Goal: Contribute content: Contribute content

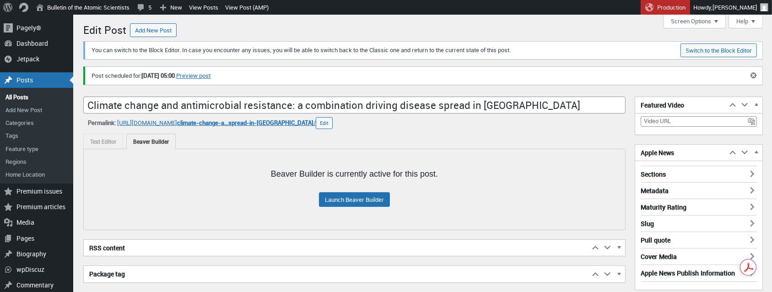
scroll to position [6, 0]
click at [32, 109] on link "Add New Post" at bounding box center [36, 109] width 73 height 13
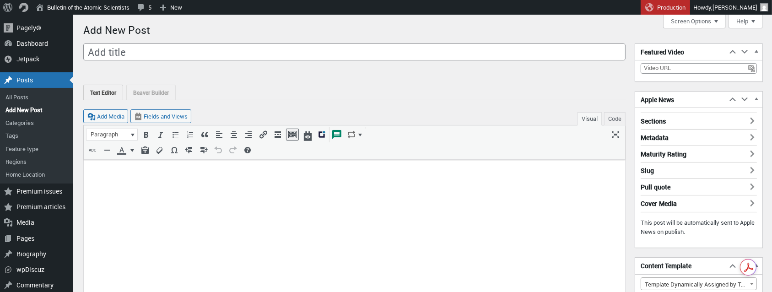
scroll to position [6, 0]
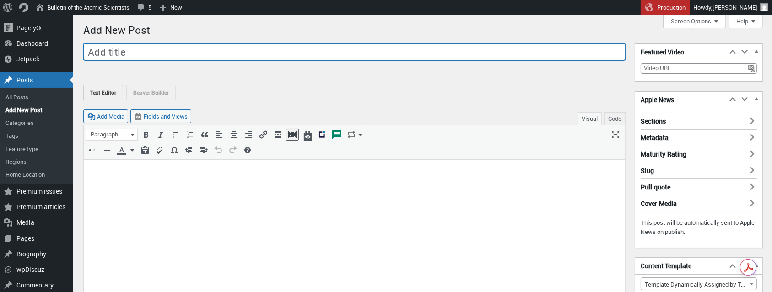
click at [331, 55] on input "Add title" at bounding box center [354, 51] width 542 height 17
paste input "Our grandfathers stood above and below both mushroom clouds. Our friendship pro…"
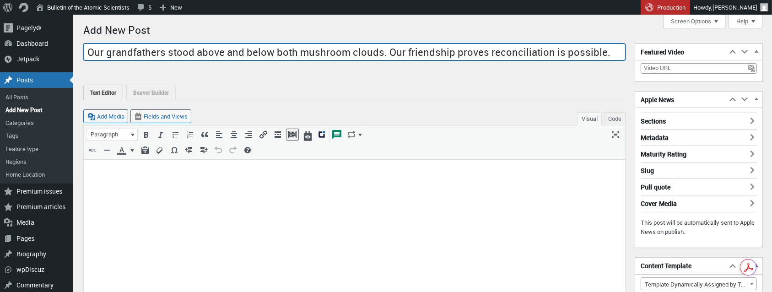
type input "Our grandfathers stood above and below both mushroom clouds. Our friendship pro…"
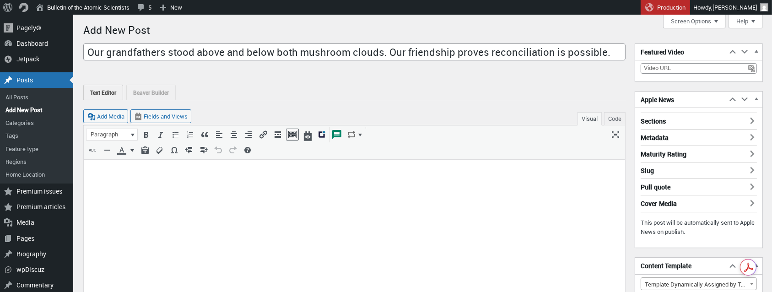
click at [144, 174] on p at bounding box center [354, 170] width 531 height 11
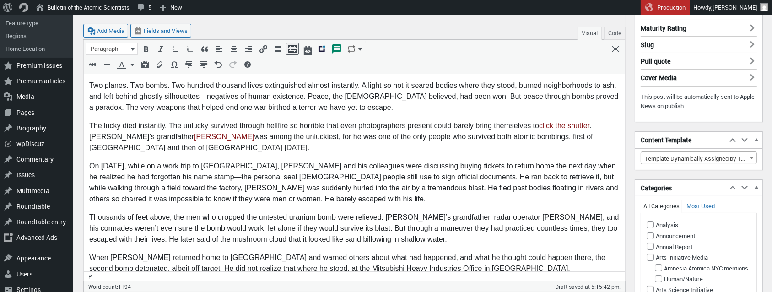
scroll to position [128, 0]
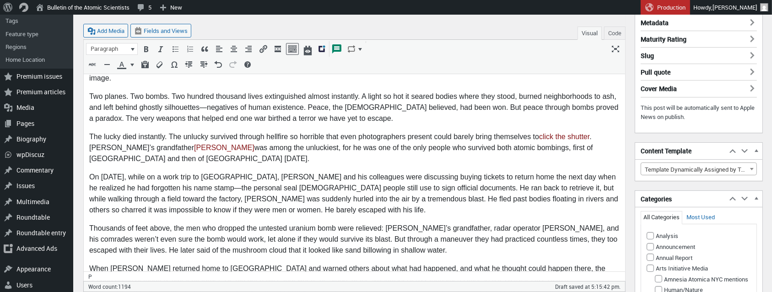
scroll to position [117, 0]
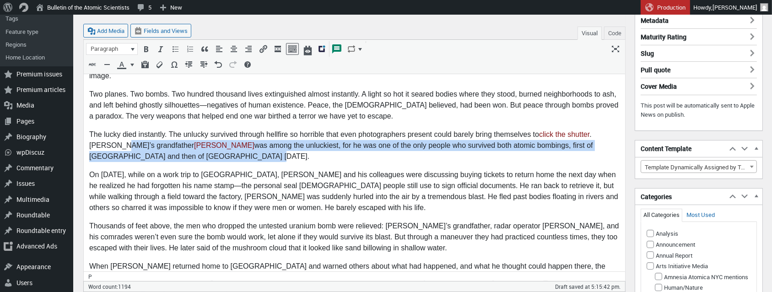
drag, startPoint x: 120, startPoint y: 146, endPoint x: 217, endPoint y: 157, distance: 97.2
click at [217, 157] on p "The lucky died instantly. The unlucky survived through hellfire so horrible tha…" at bounding box center [354, 145] width 531 height 33
copy p "grandfather Tsutomu Yamaguchi was among the unluckiest, for he was one of the o…"
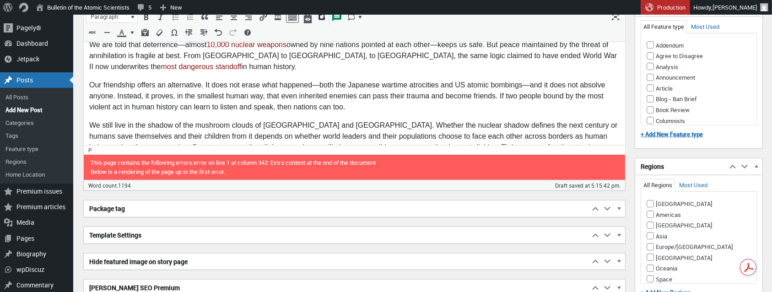
scroll to position [719, 0]
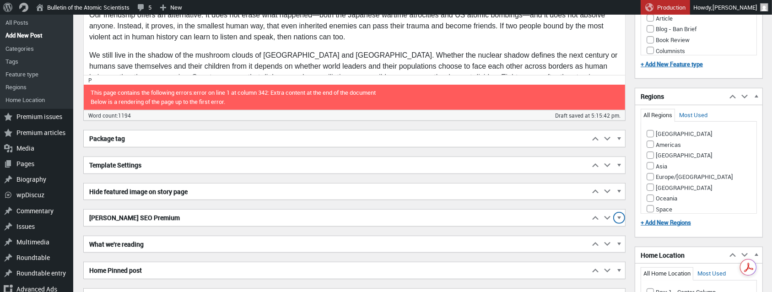
click at [619, 215] on span "button" at bounding box center [619, 219] width 9 height 8
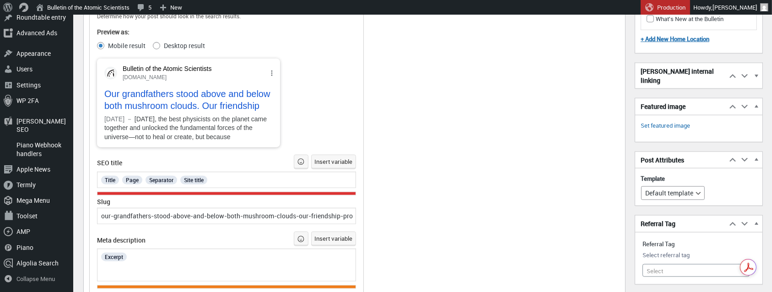
scroll to position [1121, 0]
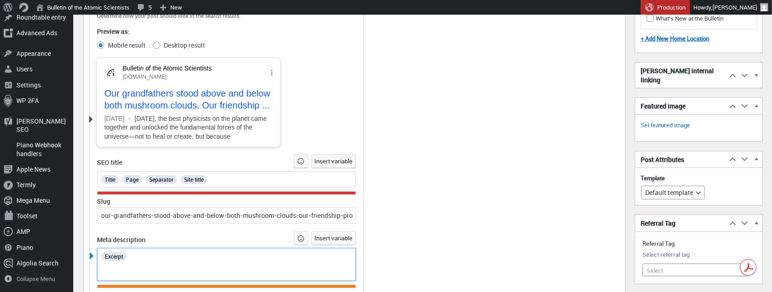
click at [147, 257] on div "Excerpt" at bounding box center [226, 256] width 253 height 12
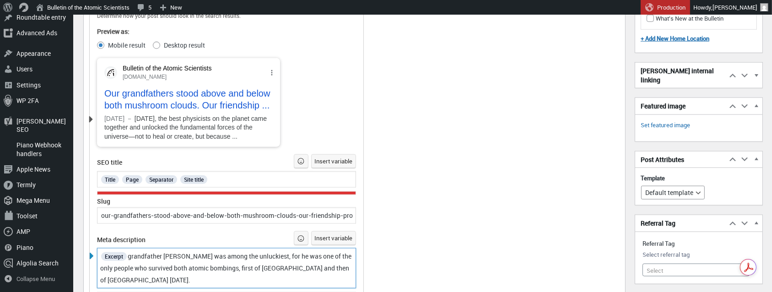
scroll to position [1130, 0]
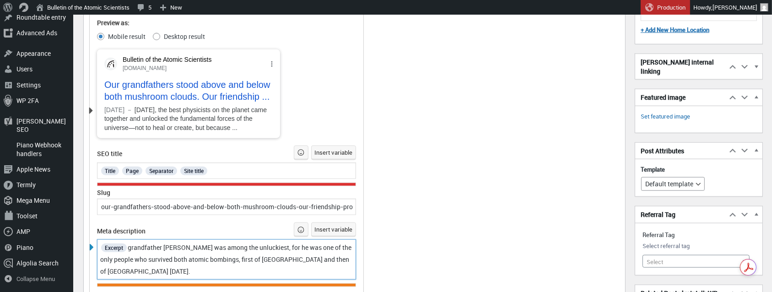
click at [130, 253] on span "grandfather Tsutomu Yamaguchi was among the unluckiest, for he was one of the o…" at bounding box center [226, 259] width 253 height 32
drag, startPoint x: 143, startPoint y: 254, endPoint x: 168, endPoint y: 291, distance: 45.1
click at [142, 255] on span "The Tsutomu Yamaguchi, the grandfather of one of the authors, one of the only p…" at bounding box center [222, 259] width 244 height 32
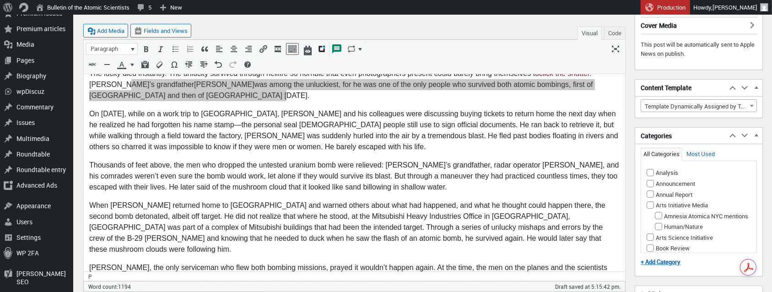
scroll to position [177, 0]
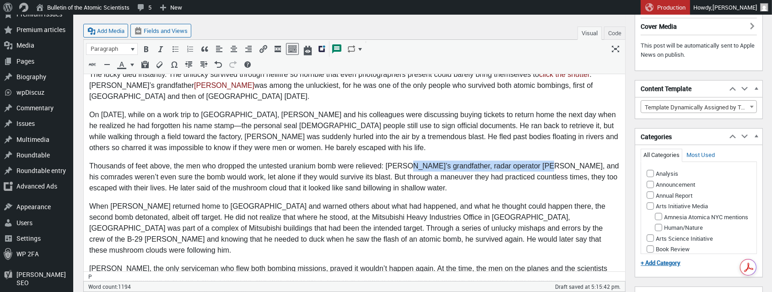
drag, startPoint x: 402, startPoint y: 167, endPoint x: 536, endPoint y: 162, distance: 134.2
click at [536, 162] on p "Thousands of feet above, the men who dropped the untested uranium bomb were rel…" at bounding box center [354, 177] width 531 height 33
copy p "grandfather, radar operator Jacob Beser,"
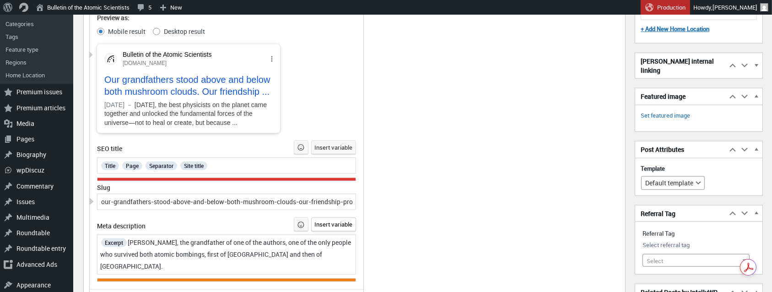
scroll to position [1132, 0]
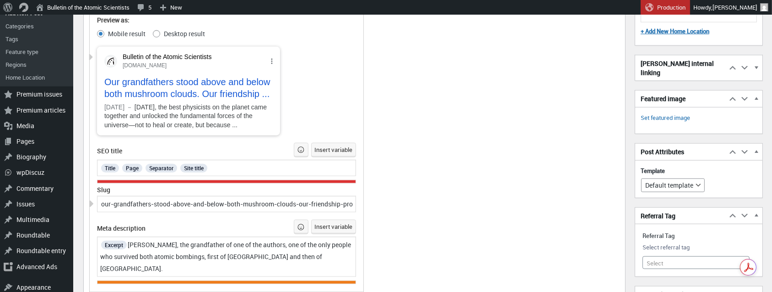
click at [352, 260] on div "Excerpt Tsutomu Yamaguchi, the grandfather of one of the authors, one of the on…" at bounding box center [226, 257] width 253 height 36
click at [281, 250] on span "Tsutomu Yamaguchi, the grandfather of one of the authors, one of the only peopl…" at bounding box center [226, 256] width 252 height 32
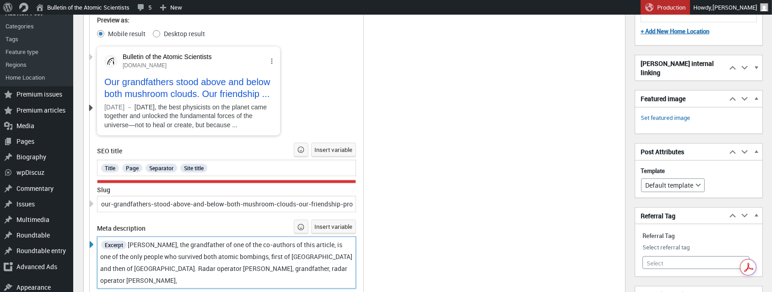
click at [283, 275] on span "Tsutomu Yamaguchi, the grandfather of one of the co-authors of this article, is…" at bounding box center [227, 262] width 254 height 44
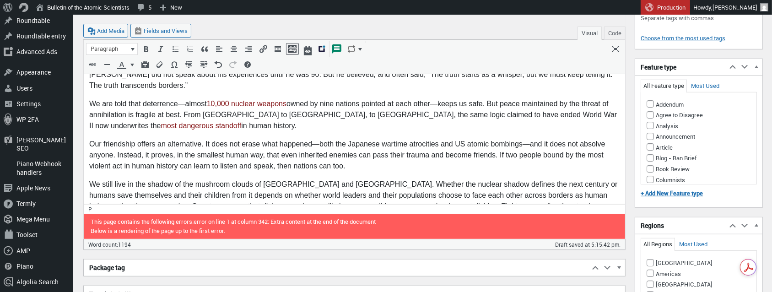
scroll to position [662, 0]
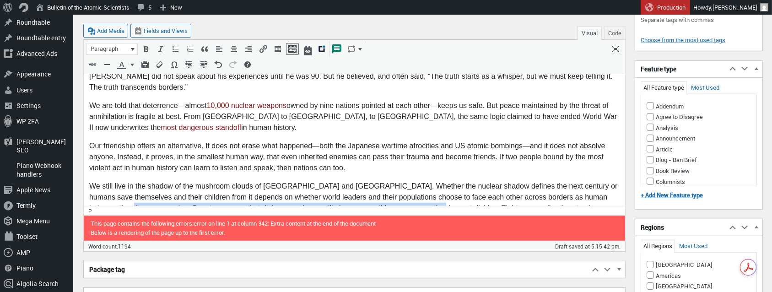
drag, startPoint x: 121, startPoint y: 175, endPoint x: 430, endPoint y: 179, distance: 309.0
click at [430, 181] on p "We still live in the shadow of the mushroom clouds of Hiroshima and Nagasaki. W…" at bounding box center [354, 203] width 531 height 44
copy p "Our story proves that dialogue and reconciliation are possible even across the …"
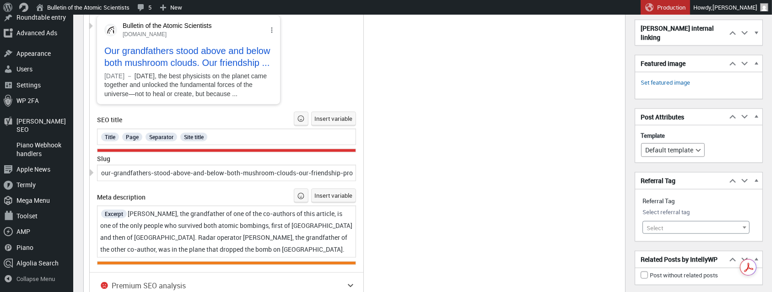
scroll to position [1164, 0]
click at [322, 252] on div "Excerpt Tsutomu Yamaguchi, the grandfather of one of the co-authors of this art…" at bounding box center [226, 231] width 253 height 48
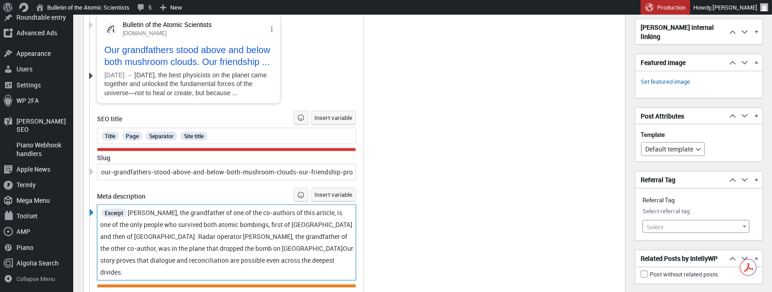
click at [311, 253] on span "Tsutomu Yamaguchi, the grandfather of one of the co-authors of this article, is…" at bounding box center [227, 242] width 255 height 68
click at [124, 276] on span "Tsutomu Yamaguchi, the grandfather of one of the co-authors of this article, is…" at bounding box center [227, 242] width 254 height 68
drag, startPoint x: 196, startPoint y: 219, endPoint x: 244, endPoint y: 276, distance: 74.8
click at [196, 219] on span "Tsutomu Yamaguchi, the grandfather of one of the co-authors of this article, is…" at bounding box center [227, 242] width 254 height 68
click at [195, 253] on span "The grandfather of one of the co-authors of this article, is one of the only pe…" at bounding box center [222, 242] width 244 height 68
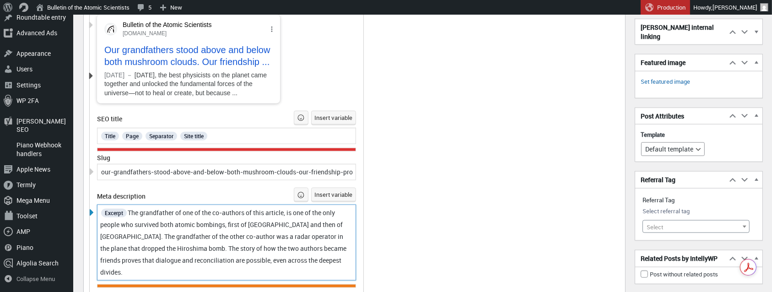
click at [225, 266] on span "The grandfather of one of the co-authors of this article, is one of the only pe…" at bounding box center [224, 242] width 248 height 68
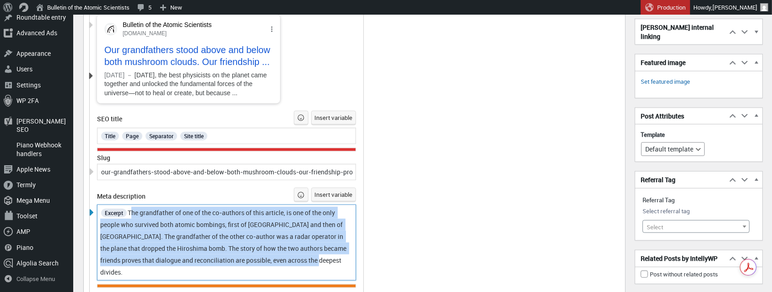
drag, startPoint x: 131, startPoint y: 217, endPoint x: 356, endPoint y: 265, distance: 229.8
click at [356, 265] on div "Determine how your post should look in the search results. Preview as: Mobile r…" at bounding box center [227, 128] width 274 height 320
copy span "The grandfather of one of the co-authors of this article, is one of the only pe…"
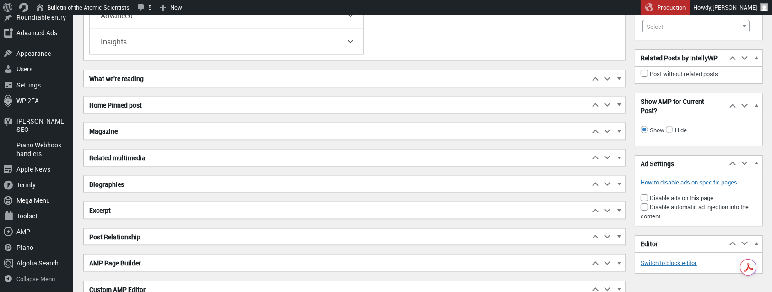
scroll to position [1568, 0]
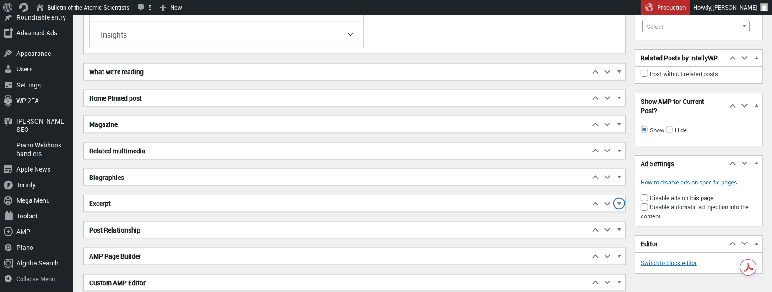
click at [619, 201] on span "button" at bounding box center [619, 205] width 9 height 8
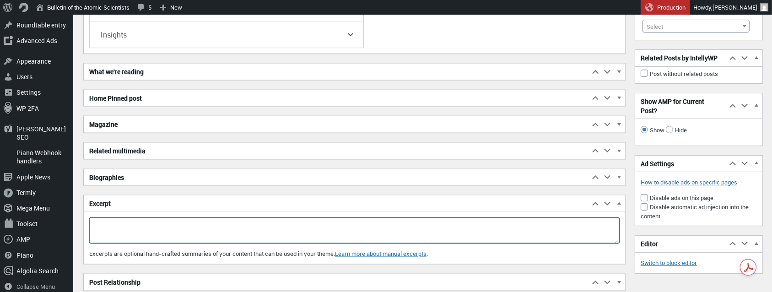
click at [186, 221] on textarea "Excerpt" at bounding box center [354, 231] width 531 height 26
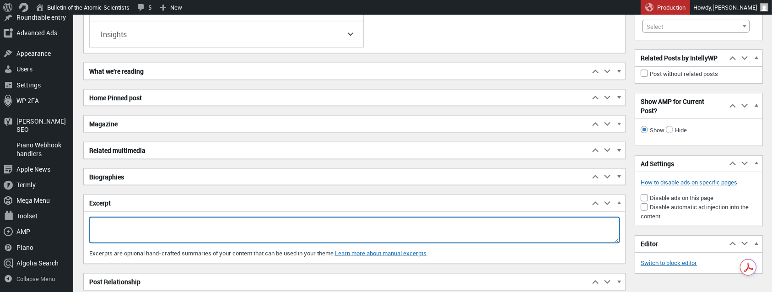
paste textarea "The grandfather of one of the co-authors of this article, is one of the only pe…"
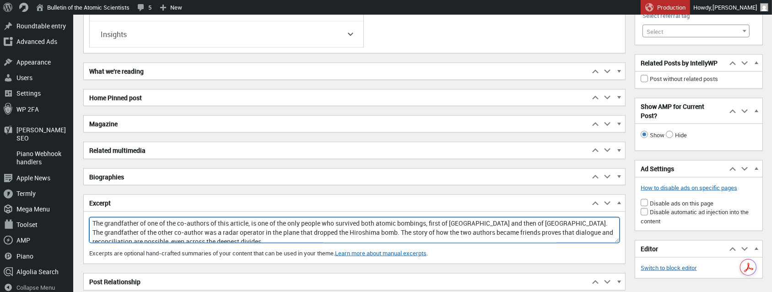
scroll to position [1560, 0]
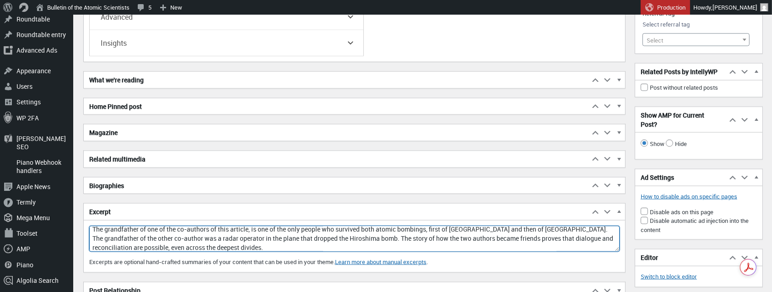
type textarea "The grandfather of one of the co-authors of this article, is one of the only pe…"
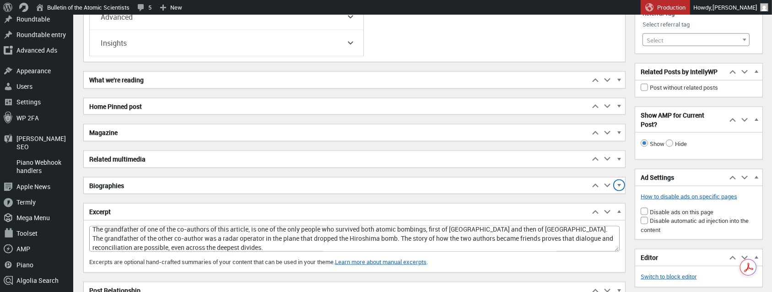
click at [621, 183] on span "button" at bounding box center [619, 187] width 9 height 8
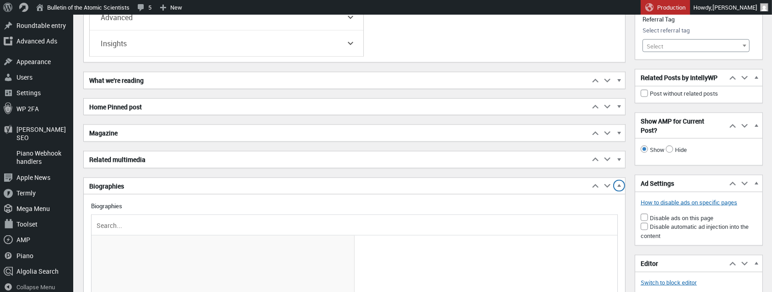
scroll to position [1560, 0]
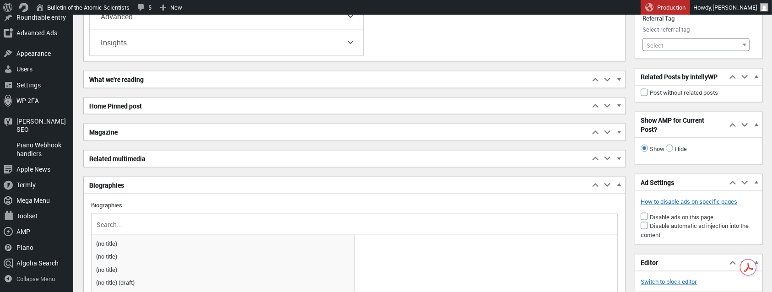
click at [155, 217] on input "text" at bounding box center [355, 224] width 520 height 14
paste input "[PERSON_NAME]"
type input "A"
paste input "[PERSON_NAME]"
type input "[PERSON_NAME]"
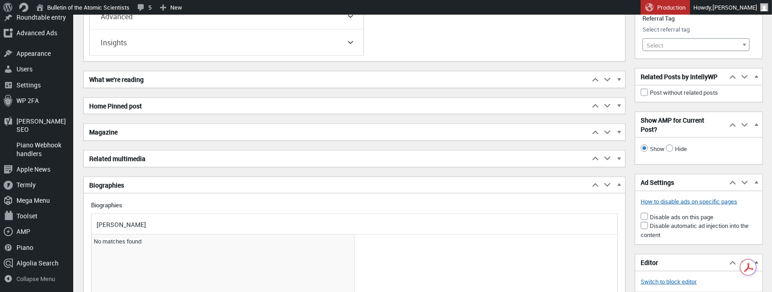
drag, startPoint x: 165, startPoint y: 209, endPoint x: 81, endPoint y: 209, distance: 83.8
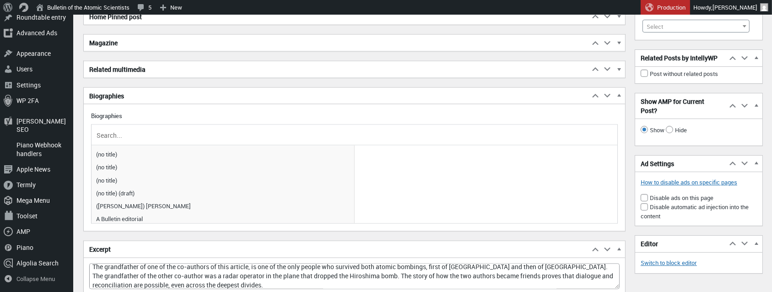
scroll to position [1650, 0]
click at [116, 128] on input "text" at bounding box center [355, 135] width 520 height 14
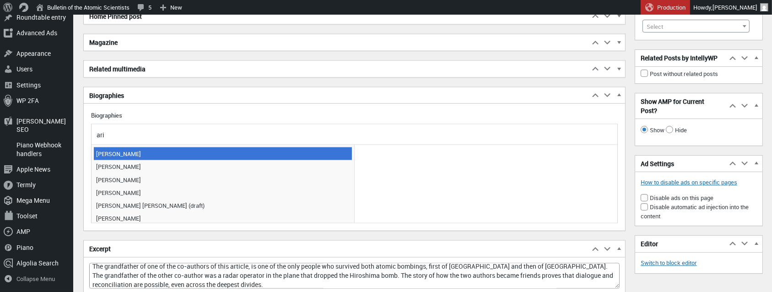
type input "ari"
click at [102, 147] on span "[PERSON_NAME]" at bounding box center [223, 153] width 258 height 13
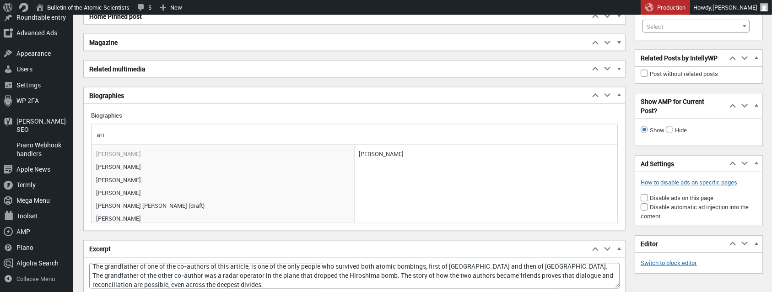
drag, startPoint x: 111, startPoint y: 115, endPoint x: 84, endPoint y: 116, distance: 27.0
click at [84, 116] on div "Biographies ari Ari Beser Ariane Tabatabai Ariel Conn Ariel E. Levite Ariel F.W…" at bounding box center [355, 167] width 542 height 127
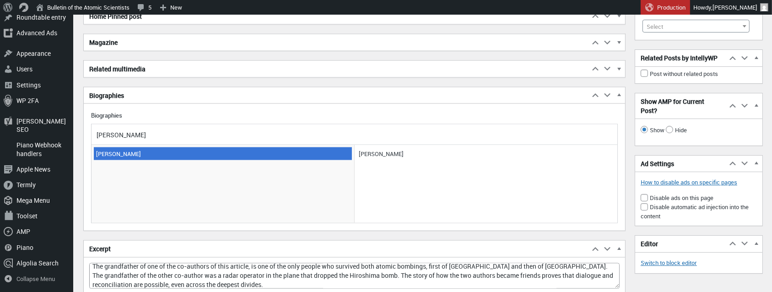
type input "Kosuzu"
click at [106, 147] on span "[PERSON_NAME]" at bounding box center [223, 153] width 258 height 13
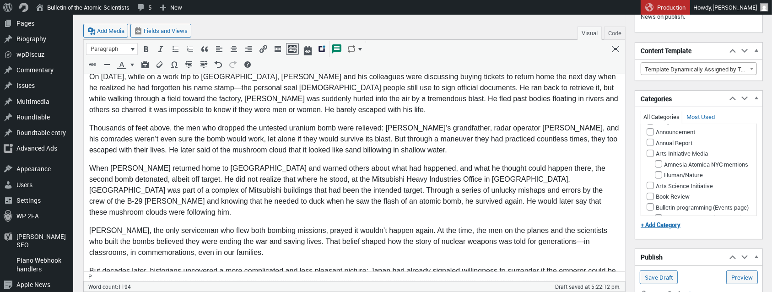
scroll to position [0, 0]
click at [651, 132] on input "Analysis" at bounding box center [650, 135] width 7 height 7
checkbox input "true"
click at [661, 136] on input "Hiroshima & [GEOGRAPHIC_DATA]" at bounding box center [658, 132] width 7 height 7
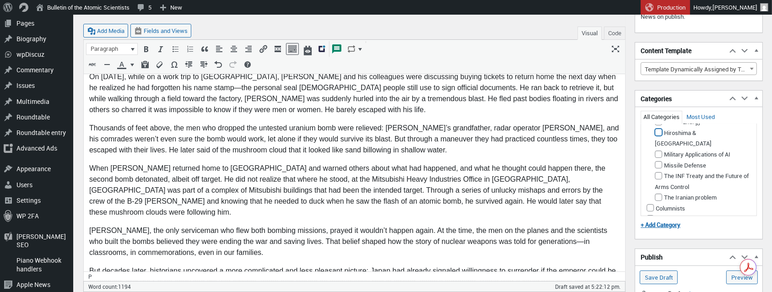
checkbox input "true"
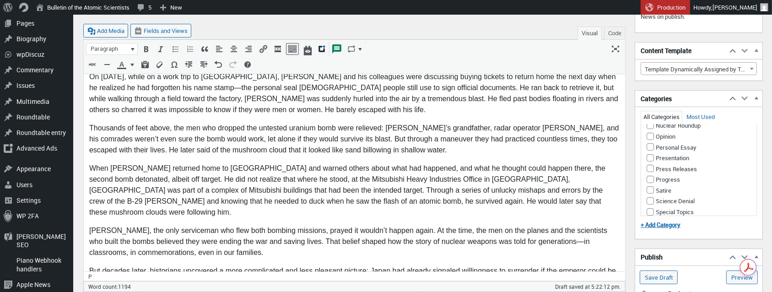
scroll to position [626, 0]
click at [660, 106] on input "Nuclear Weapons" at bounding box center [658, 102] width 7 height 7
checkbox input "true"
click at [651, 63] on input "Nuclear Risk" at bounding box center [650, 59] width 7 height 7
checkbox input "true"
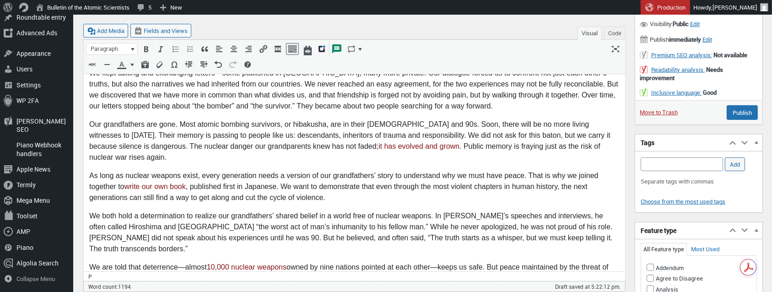
scroll to position [504, 0]
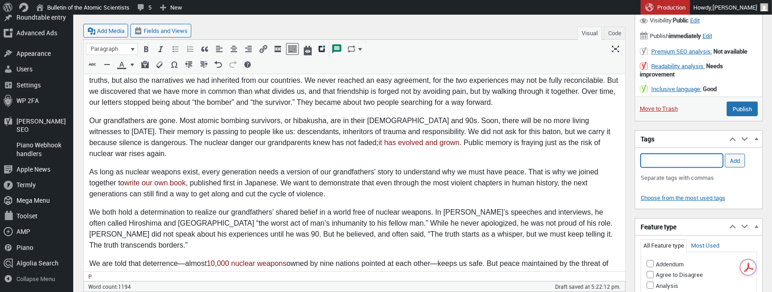
click at [666, 160] on input "Add Tag" at bounding box center [682, 161] width 82 height 14
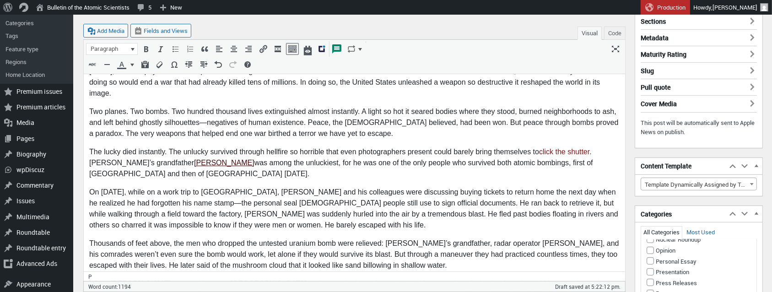
scroll to position [0, 0]
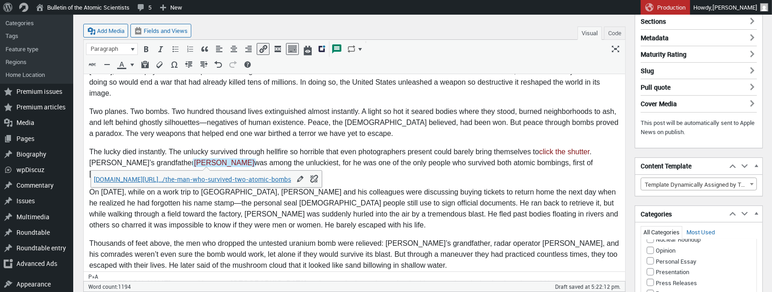
drag, startPoint x: 161, startPoint y: 162, endPoint x: 225, endPoint y: 162, distance: 64.5
click at [225, 162] on p "The lucky died instantly. The unlucky survived through hellfire so horrible tha…" at bounding box center [354, 162] width 531 height 33
copy link "[PERSON_NAME]"
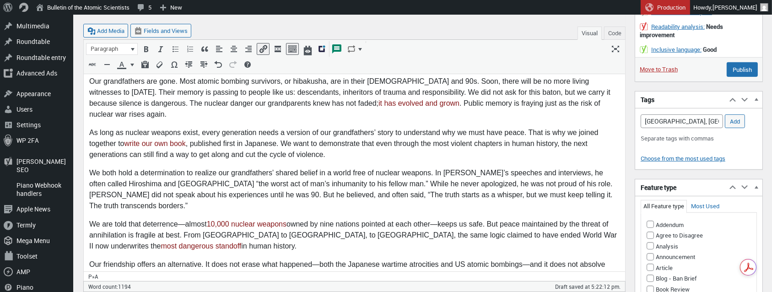
scroll to position [541, 0]
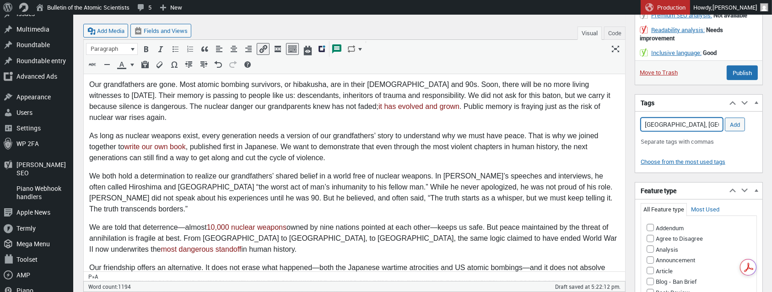
click at [717, 125] on input "Hiroshima, Nagasaki, friendship," at bounding box center [682, 125] width 82 height 14
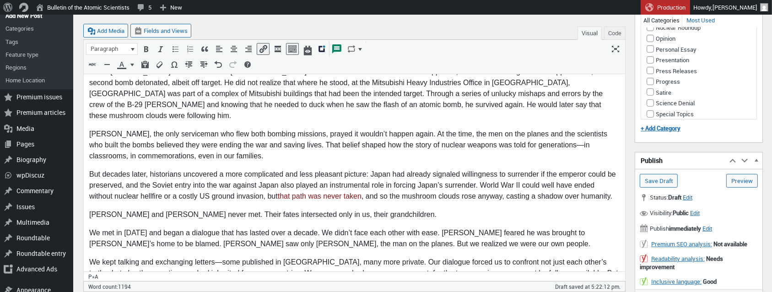
scroll to position [0, 0]
drag, startPoint x: 179, startPoint y: 235, endPoint x: 215, endPoint y: 232, distance: 35.8
click at [215, 232] on p "We met in [DATE] and began a dialogue that has lasted over a decade. We didn’t …" at bounding box center [354, 239] width 531 height 22
copy p "[PERSON_NAME]"
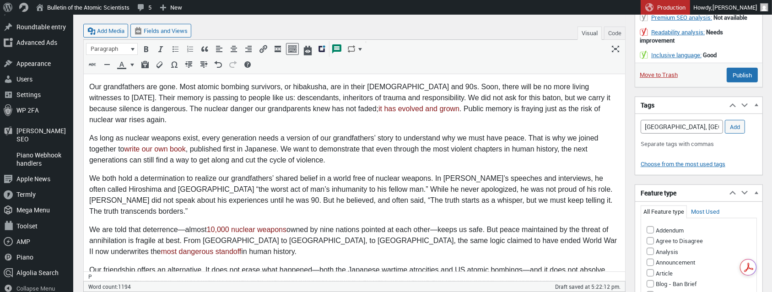
scroll to position [539, 0]
click at [715, 119] on input "Hiroshima, Nagasaki, friendship, Tsutomu Yamaguchi," at bounding box center [682, 126] width 82 height 14
type input "Hiroshima, Nagasaki, friendship, Tsutomu Yamaguchi, Jacob Beser"
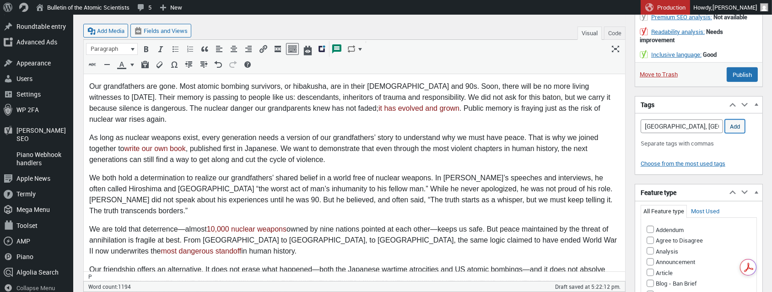
click at [735, 119] on input "Add" at bounding box center [735, 126] width 20 height 14
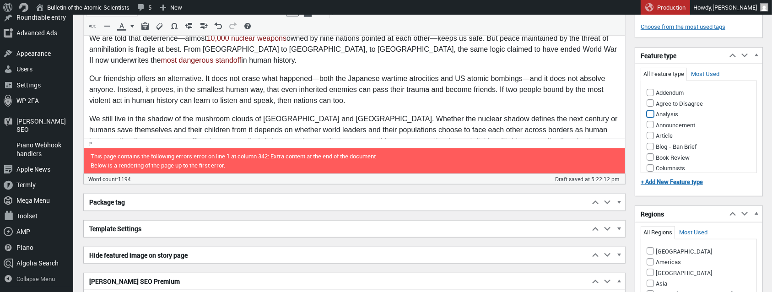
click at [652, 110] on input "Analysis" at bounding box center [650, 113] width 7 height 7
checkbox input "true"
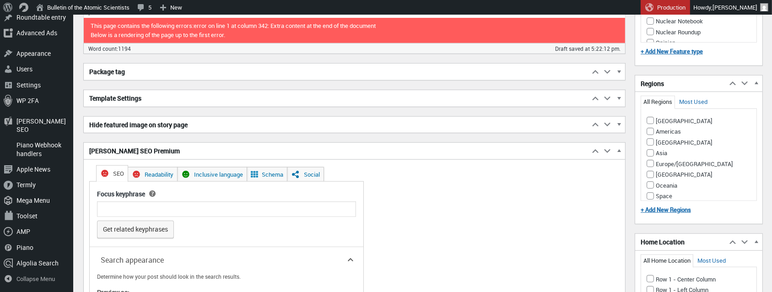
scroll to position [861, 0]
click at [653, 149] on input "Asia" at bounding box center [650, 152] width 7 height 7
checkbox input "true"
drag, startPoint x: 653, startPoint y: 111, endPoint x: 676, endPoint y: 119, distance: 24.3
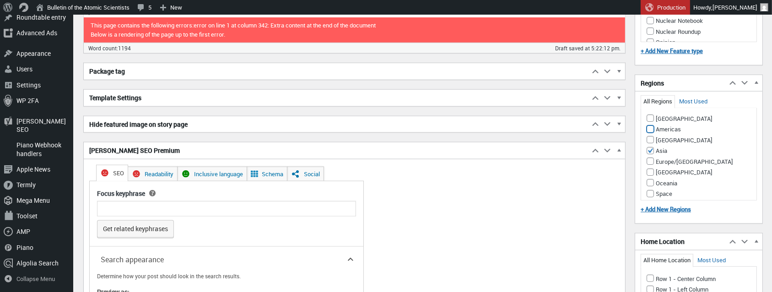
click at [653, 125] on input "Americas" at bounding box center [650, 128] width 7 height 7
checkbox input "true"
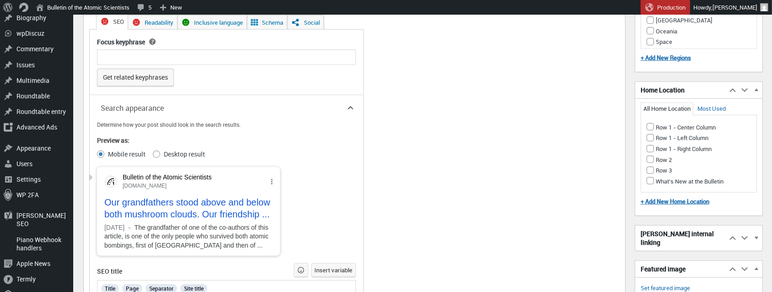
scroll to position [1011, 0]
click at [651, 157] on input "Row 2" at bounding box center [650, 160] width 7 height 7
checkbox input "true"
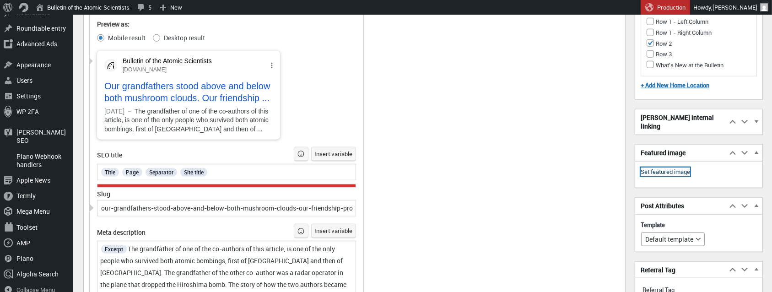
click at [672, 168] on link "Set featured image" at bounding box center [665, 172] width 49 height 9
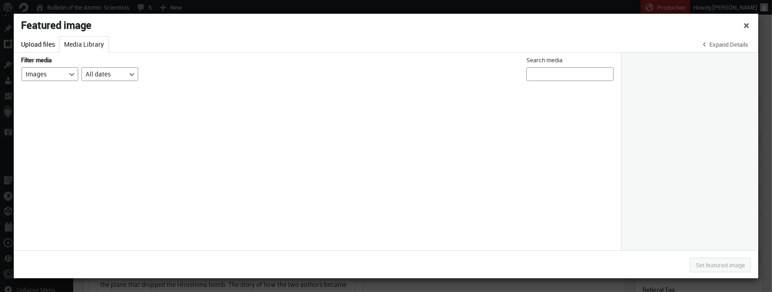
scroll to position [1130, 0]
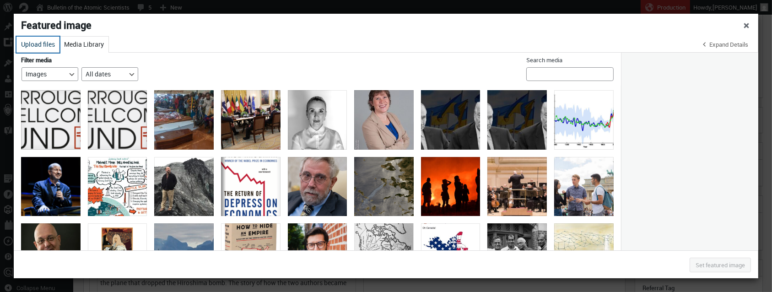
click at [43, 42] on button "Upload files" at bounding box center [37, 45] width 43 height 16
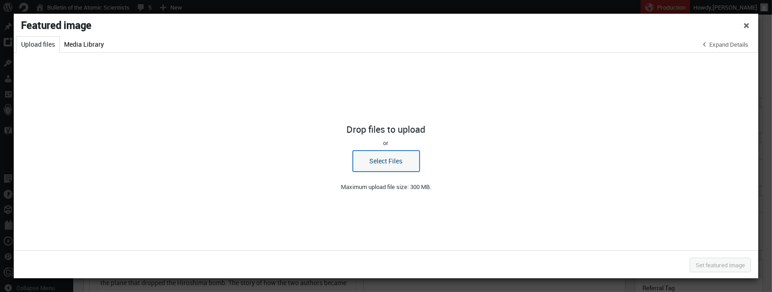
click at [379, 154] on button "Select Files" at bounding box center [386, 161] width 67 height 21
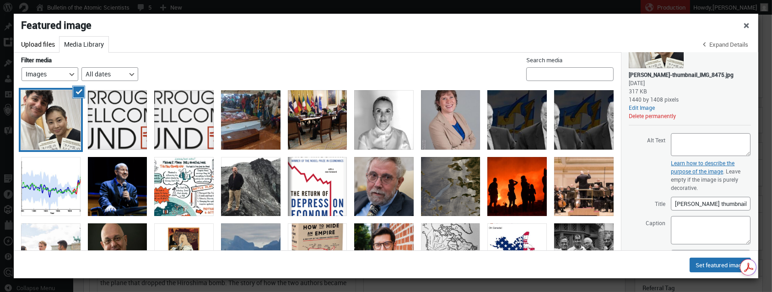
scroll to position [64, 0]
click at [691, 221] on textarea "Caption" at bounding box center [711, 229] width 80 height 28
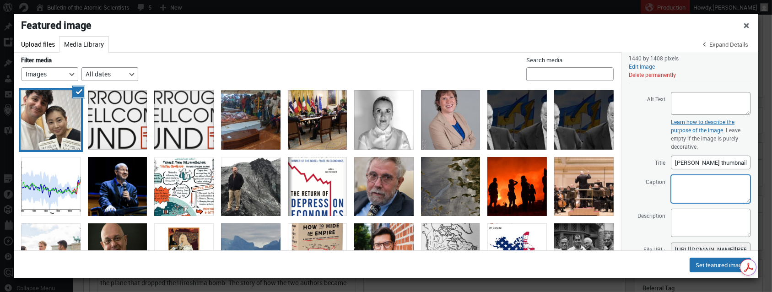
scroll to position [104, 0]
drag, startPoint x: 702, startPoint y: 183, endPoint x: 708, endPoint y: 191, distance: 9.9
click at [702, 183] on textarea "Ari Beser and Kosuzu Harada" at bounding box center [711, 189] width 80 height 28
drag, startPoint x: 676, startPoint y: 179, endPoint x: 745, endPoint y: 200, distance: 72.0
click at [745, 200] on textarea "Ari Beser (left) and Kosuzu Harada" at bounding box center [711, 189] width 80 height 28
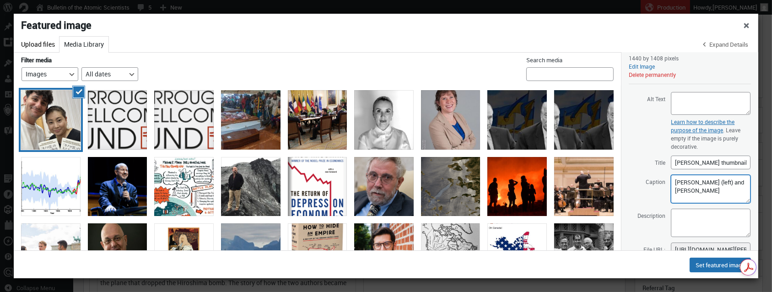
type textarea "Ari Beser (left) and Kosuzu Harada"
click at [697, 211] on textarea "Description" at bounding box center [711, 223] width 80 height 28
paste textarea "Ari Beser (left) and Kosuzu Harada"
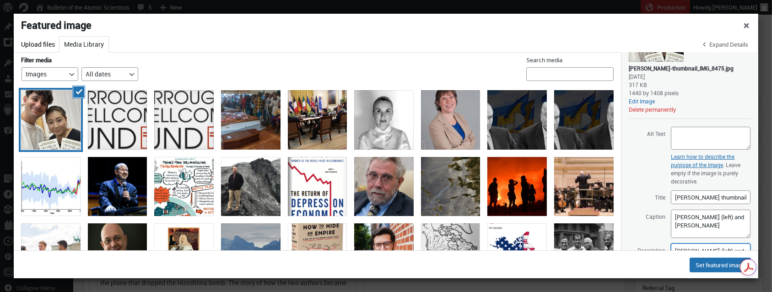
scroll to position [0, 0]
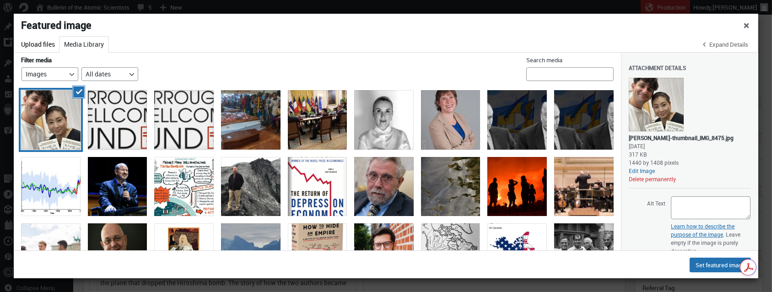
type textarea "Ari Beser (left) and Kosuzu Harada"
click at [691, 204] on textarea "Alt Text" at bounding box center [711, 207] width 80 height 23
paste textarea "Ari Beser (left) and Kosuzu Harada"
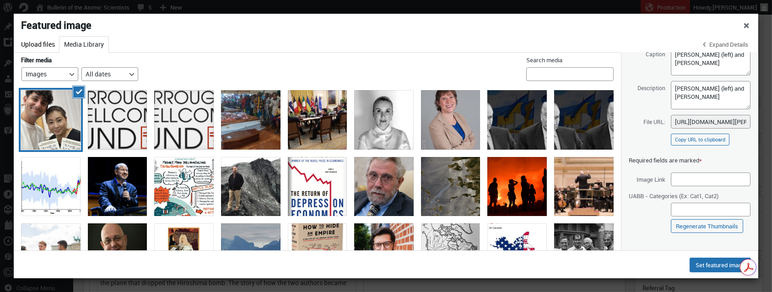
scroll to position [235, 0]
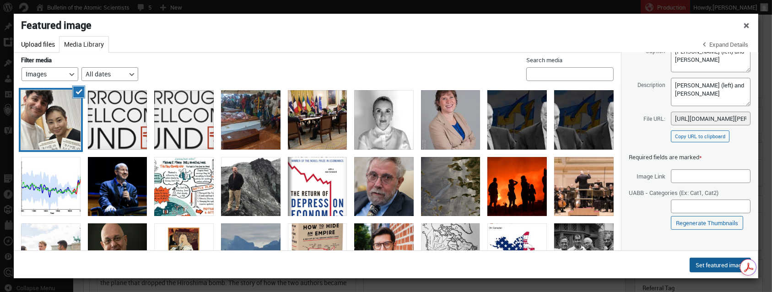
type textarea "Ari Beser (left) and Kosuzu Harada"
click at [714, 265] on button "Set featured image" at bounding box center [720, 265] width 61 height 15
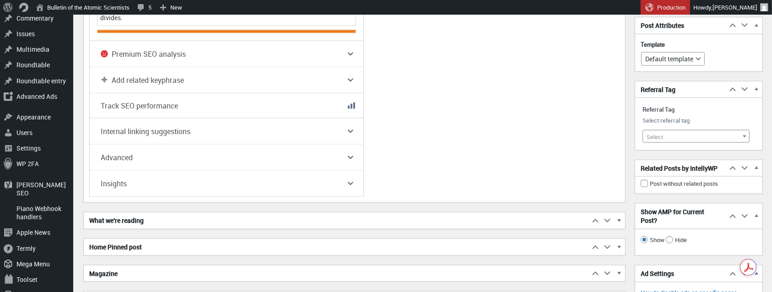
scroll to position [1443, 0]
click at [747, 131] on span at bounding box center [744, 137] width 9 height 12
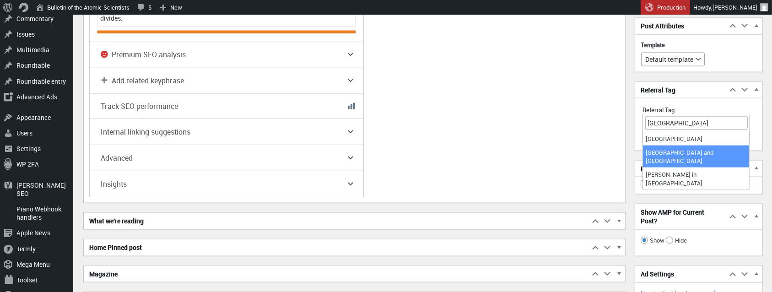
type input "[GEOGRAPHIC_DATA]"
select select "18324"
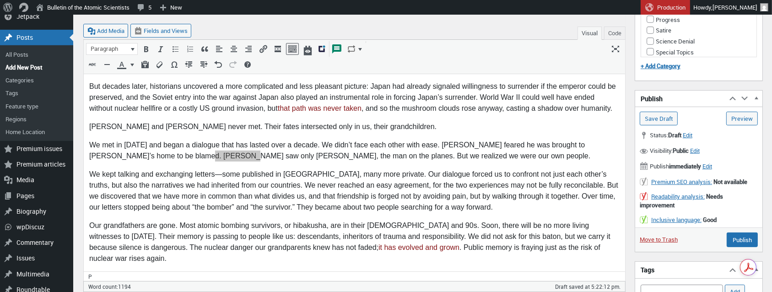
scroll to position [406, 0]
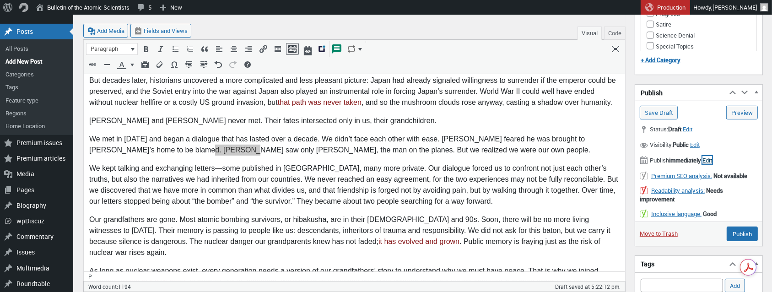
click at [712, 159] on span "Edit" at bounding box center [708, 160] width 10 height 8
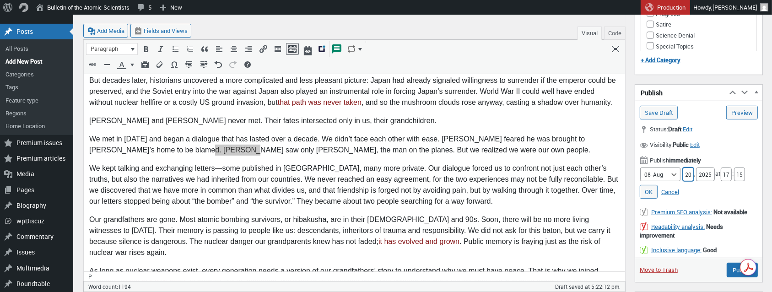
click at [686, 172] on input "20" at bounding box center [688, 175] width 11 height 14
type input "22"
drag, startPoint x: 731, startPoint y: 172, endPoint x: 720, endPoint y: 172, distance: 10.5
click at [720, 172] on div "Month 01-Jan 02-Feb 03-Mar 04-Apr 05-May 06-Jun 07-Jul 08-Aug 09-Sep 10-Oct 11-…" at bounding box center [699, 175] width 118 height 14
type input "05"
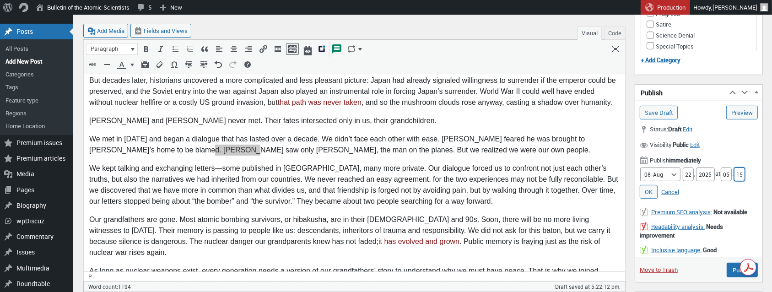
drag, startPoint x: 743, startPoint y: 173, endPoint x: 738, endPoint y: 173, distance: 5.5
click at [738, 173] on input "15" at bounding box center [739, 175] width 11 height 14
type input "00"
click at [647, 189] on link "OK" at bounding box center [649, 192] width 18 height 14
type input "Schedule"
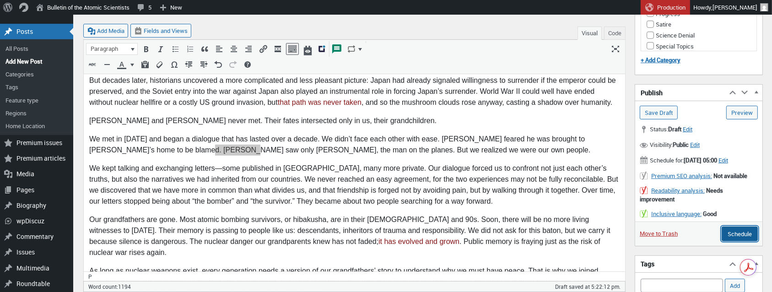
click at [742, 237] on input "Schedule" at bounding box center [740, 234] width 36 height 15
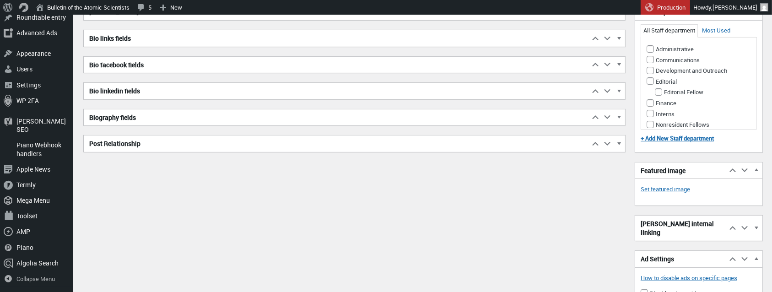
scroll to position [298, 0]
click at [620, 115] on span "button" at bounding box center [619, 119] width 9 height 8
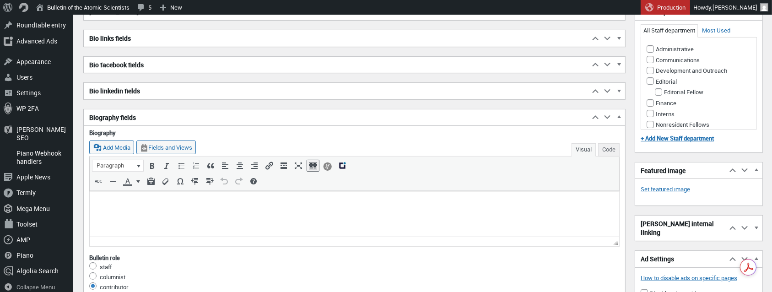
click at [145, 205] on p at bounding box center [354, 201] width 519 height 11
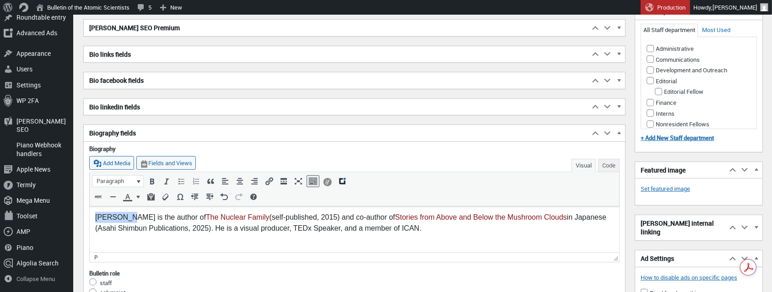
drag, startPoint x: 95, startPoint y: 217, endPoint x: 126, endPoint y: 218, distance: 30.7
click at [126, 218] on p "Ari Beser is the author of The Nuclear Family (self-published, 2015) and co-aut…" at bounding box center [354, 223] width 519 height 22
copy p "[PERSON_NAME]"
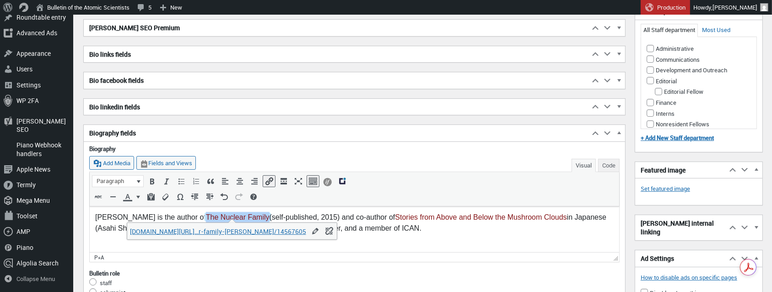
drag, startPoint x: 177, startPoint y: 217, endPoint x: 240, endPoint y: 217, distance: 63.6
click at [240, 217] on p "Ari Beser is the author of The Nuclear Family (self-published, 2015) and co-aut…" at bounding box center [354, 223] width 519 height 22
click at [166, 177] on icon "Italic (⌘I)" at bounding box center [166, 181] width 9 height 9
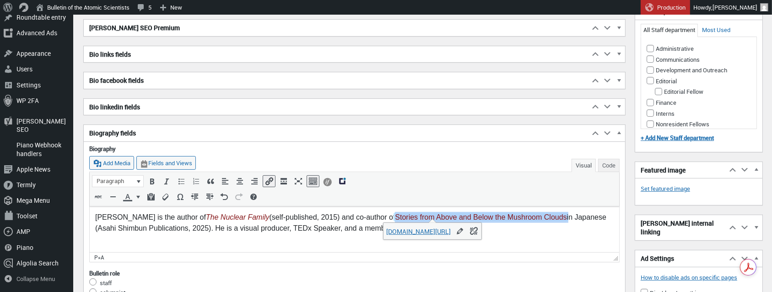
drag, startPoint x: 371, startPoint y: 217, endPoint x: 544, endPoint y: 212, distance: 173.6
click at [545, 212] on p "Ari Beser is the author of The Nuclear Family (self-published, 2015) and co-aut…" at bounding box center [354, 223] width 519 height 22
click at [167, 180] on icon "Italic (⌘I)" at bounding box center [166, 181] width 9 height 9
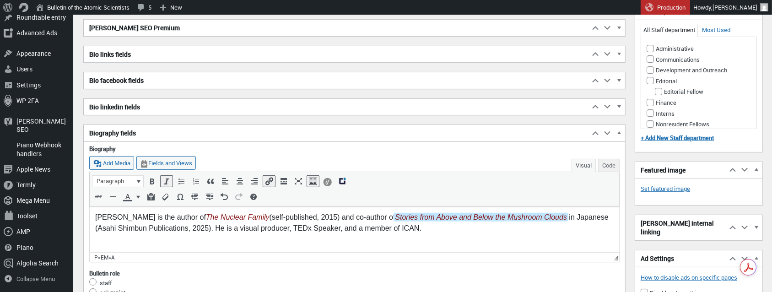
click at [280, 270] on div "Bulletin role" at bounding box center [354, 273] width 531 height 8
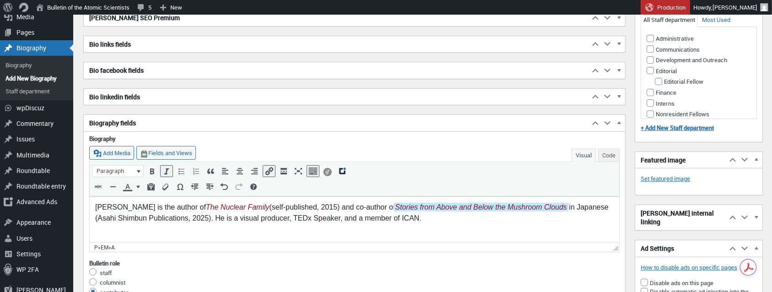
scroll to position [297, 0]
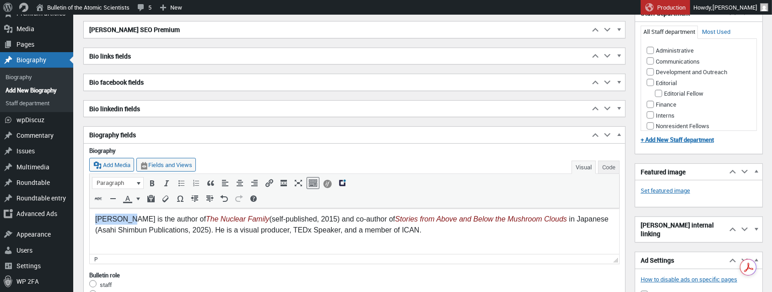
drag, startPoint x: 94, startPoint y: 219, endPoint x: 125, endPoint y: 218, distance: 30.2
click at [125, 218] on html "Ari Beser is the author of The Nuclear Family (self-published, 2015) and co-aut…" at bounding box center [354, 225] width 530 height 35
copy p "[PERSON_NAME]"
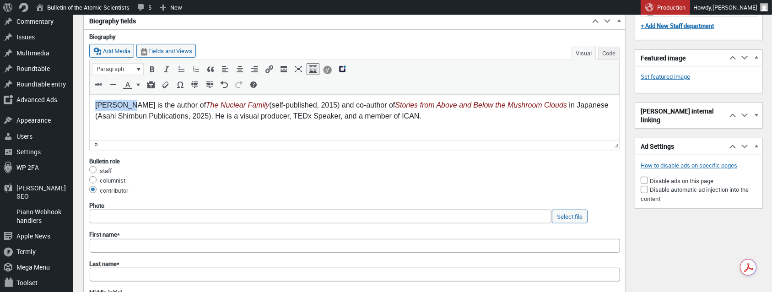
scroll to position [412, 0]
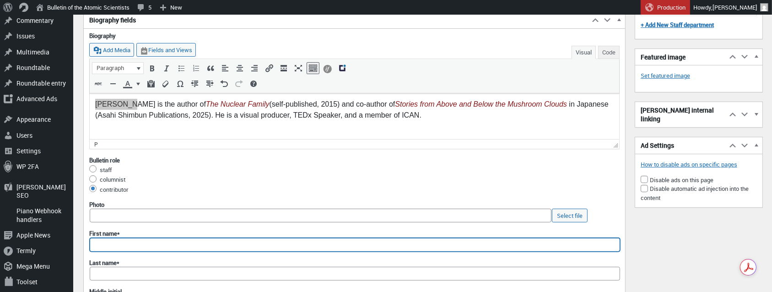
click at [97, 240] on input "First name*" at bounding box center [355, 245] width 531 height 14
paste input "[PERSON_NAME]"
type input "[PERSON_NAME]"
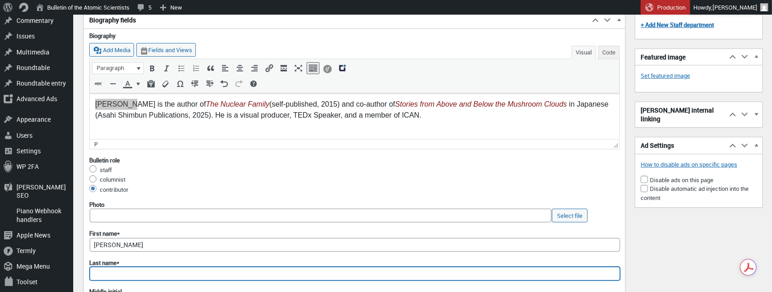
click at [102, 272] on input "Last name*" at bounding box center [355, 274] width 531 height 14
paste input "[PERSON_NAME]"
type input "[PERSON_NAME]"
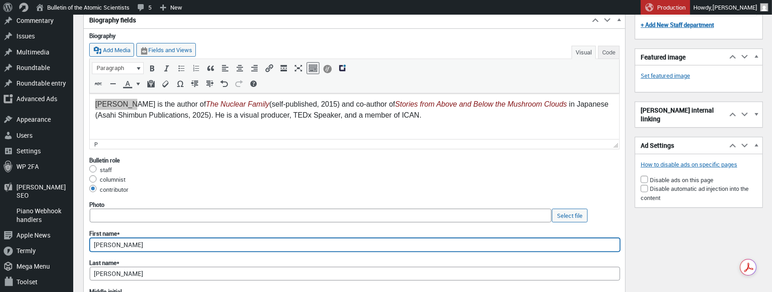
drag, startPoint x: 121, startPoint y: 242, endPoint x: 104, endPoint y: 240, distance: 16.5
click at [104, 240] on input "[PERSON_NAME]" at bounding box center [355, 245] width 531 height 14
type input "Ari"
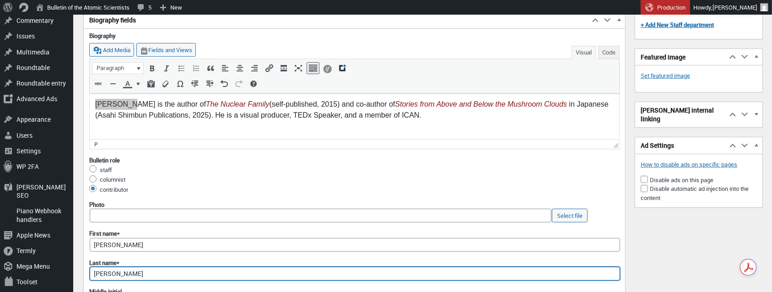
drag, startPoint x: 103, startPoint y: 270, endPoint x: 90, endPoint y: 269, distance: 13.3
click at [90, 269] on input "[PERSON_NAME]" at bounding box center [355, 274] width 531 height 14
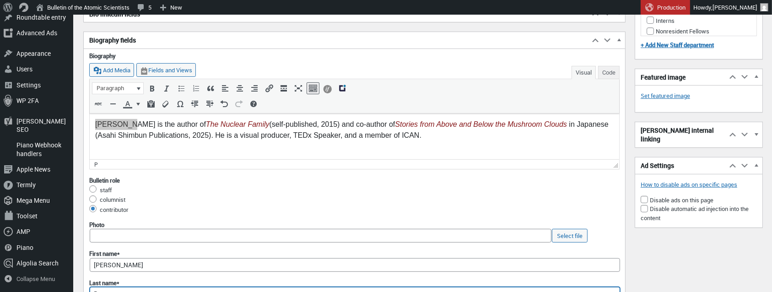
scroll to position [397, 0]
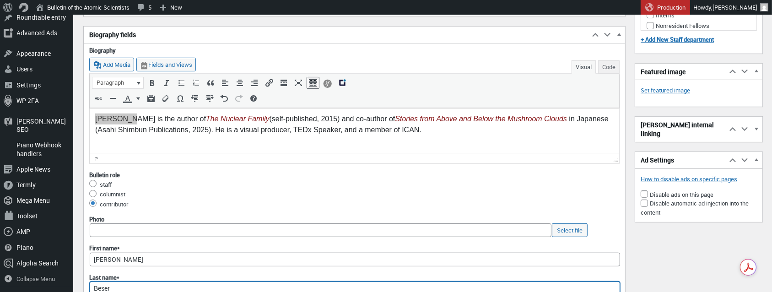
type input "Beser"
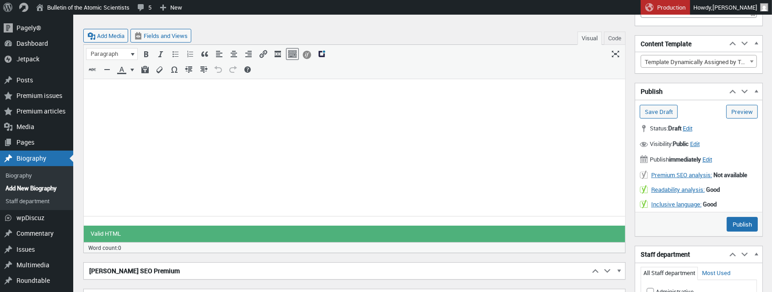
scroll to position [35, 0]
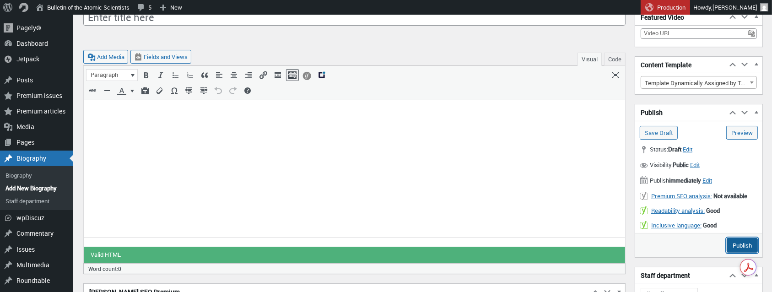
click at [744, 247] on input "Publish" at bounding box center [742, 245] width 31 height 15
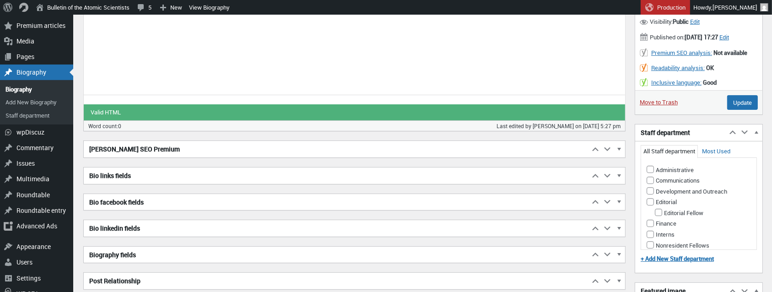
scroll to position [206, 0]
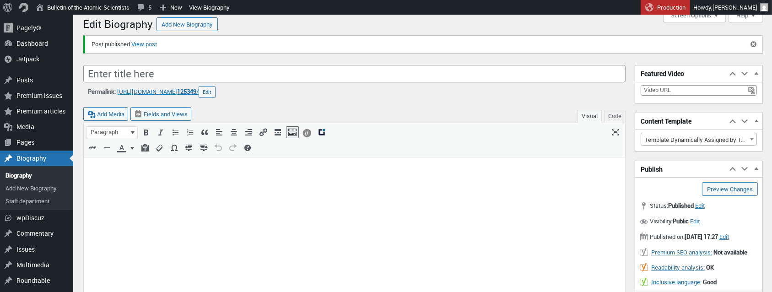
click at [166, 74] on input "Enter title here" at bounding box center [354, 73] width 542 height 17
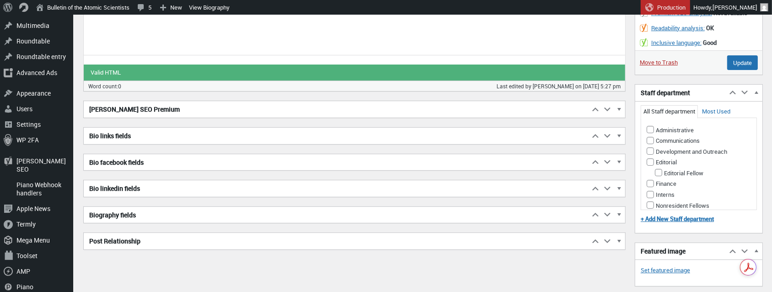
scroll to position [246, 0]
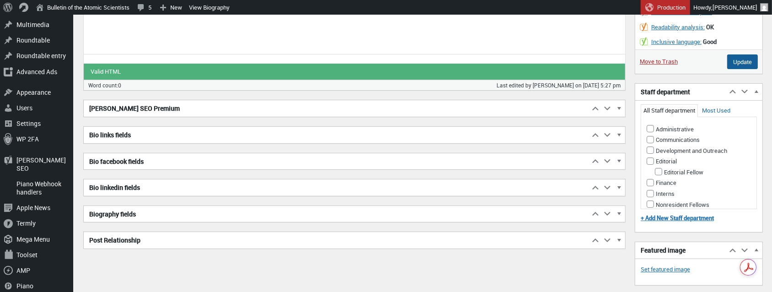
type input "[PERSON_NAME]"
click at [745, 69] on input "Update" at bounding box center [742, 61] width 31 height 15
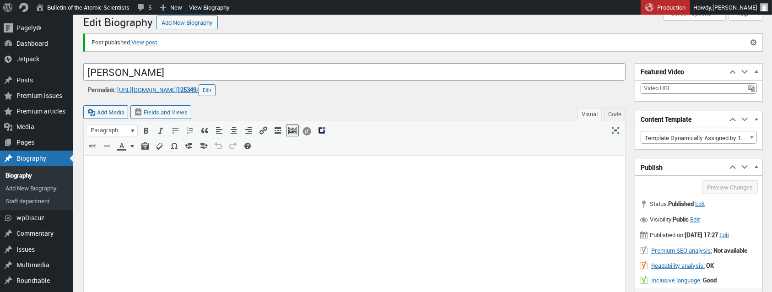
scroll to position [0, 0]
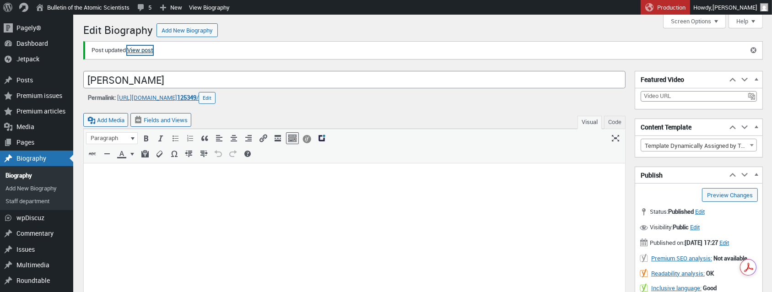
click at [153, 51] on link "View post" at bounding box center [140, 50] width 26 height 9
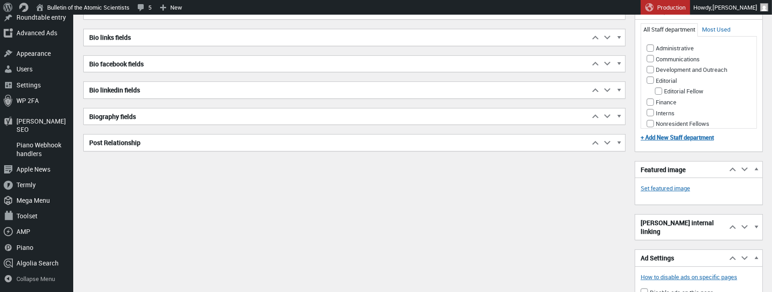
scroll to position [309, 0]
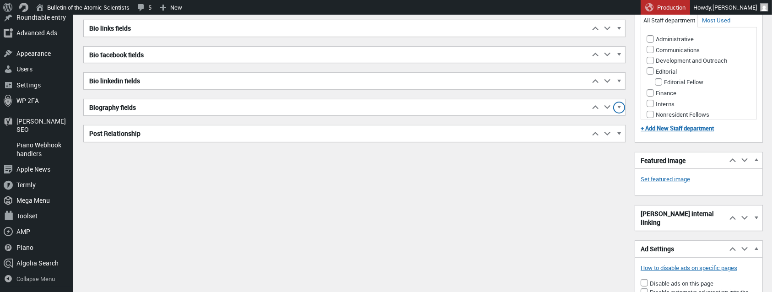
click at [622, 107] on span "button" at bounding box center [619, 109] width 9 height 8
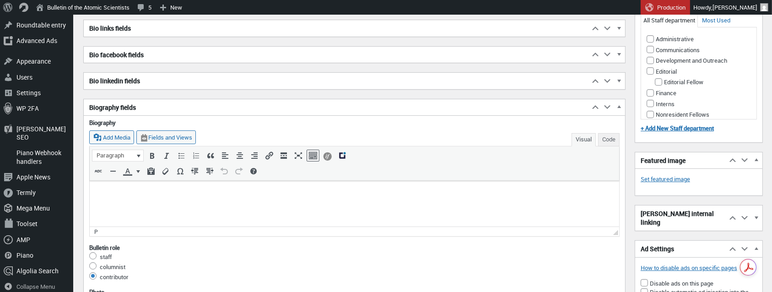
click at [127, 191] on p at bounding box center [354, 191] width 519 height 11
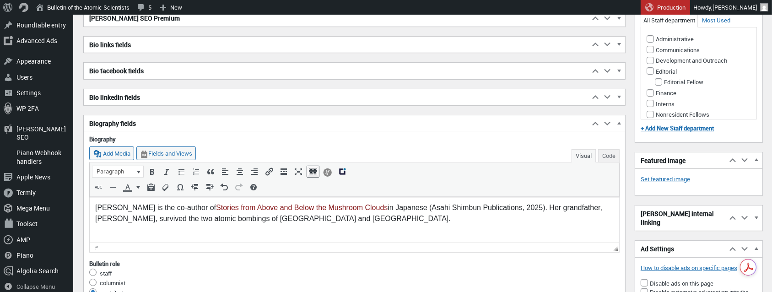
drag, startPoint x: 95, startPoint y: 207, endPoint x: 135, endPoint y: 198, distance: 41.3
click at [137, 197] on html "Kosuzu Harada is the co-author of Stories from Above and Below the Mushroom Clo…" at bounding box center [354, 214] width 530 height 35
click at [92, 217] on html "Kosuzu Harada is the co-author of Stories from Above and Below the Mushroom Clo…" at bounding box center [354, 214] width 530 height 35
drag, startPoint x: 96, startPoint y: 208, endPoint x: 144, endPoint y: 207, distance: 48.5
click at [145, 207] on p "Kosuzu Harada is the co-author of Stories from Above and Below the Mushroom Clo…" at bounding box center [354, 213] width 519 height 22
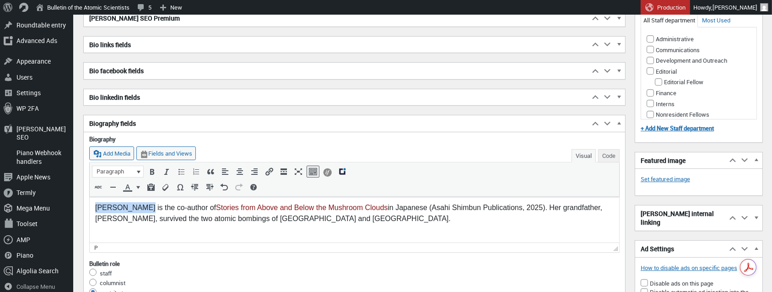
copy p "[PERSON_NAME]"
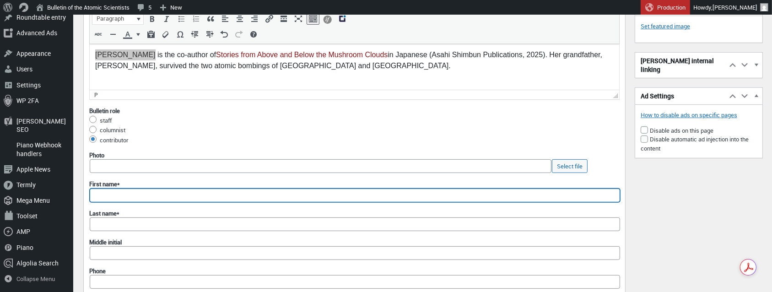
click at [118, 190] on input "First name*" at bounding box center [355, 196] width 531 height 14
paste input "[PERSON_NAME]"
type input "[PERSON_NAME]"
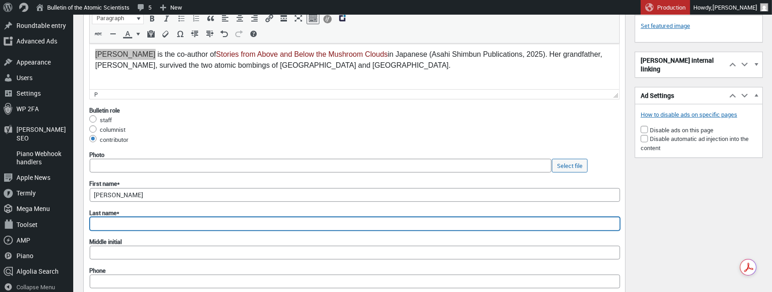
click at [99, 217] on input "Last name*" at bounding box center [355, 224] width 531 height 14
paste input "[PERSON_NAME]"
drag, startPoint x: 111, startPoint y: 220, endPoint x: 90, endPoint y: 221, distance: 21.1
click at [90, 221] on input "[PERSON_NAME]" at bounding box center [355, 224] width 531 height 14
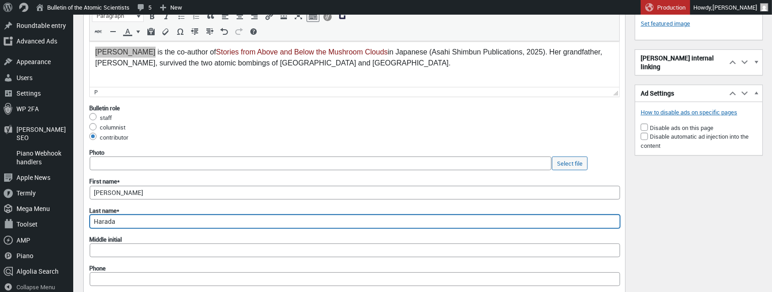
scroll to position [462, 0]
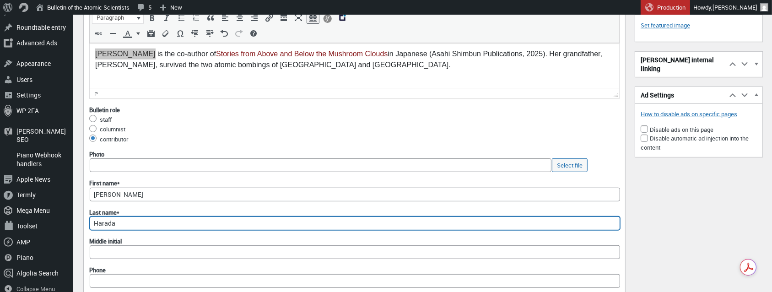
type input "Harada"
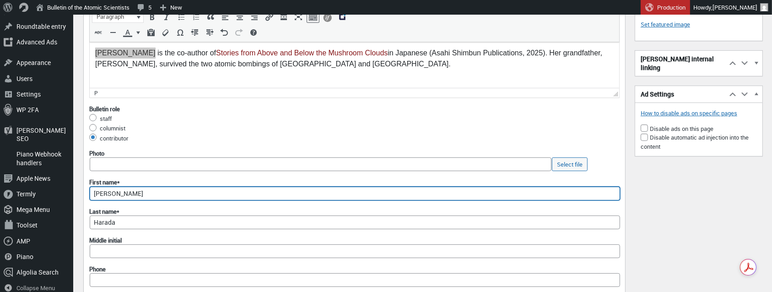
drag, startPoint x: 116, startPoint y: 190, endPoint x: 190, endPoint y: 186, distance: 73.8
click at [190, 187] on input "[PERSON_NAME]" at bounding box center [355, 194] width 531 height 14
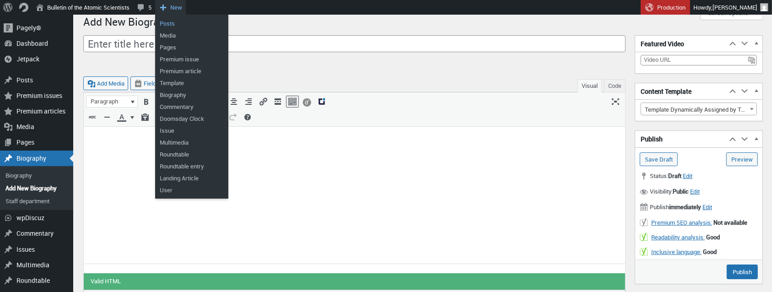
scroll to position [0, 0]
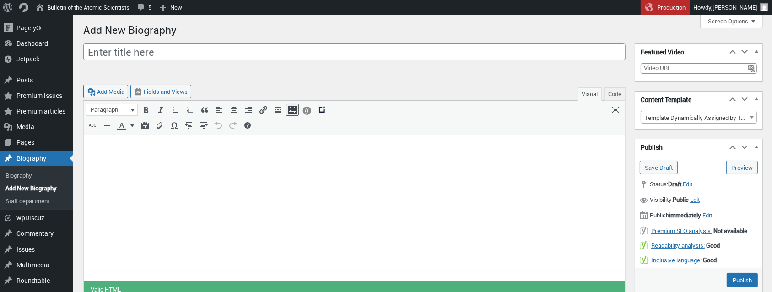
type input "Kosuzu"
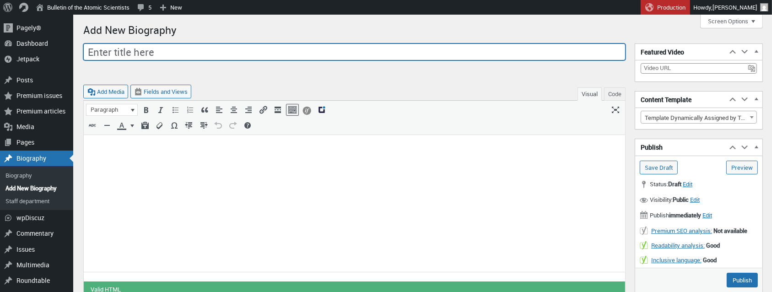
click at [142, 50] on input "Enter title here" at bounding box center [354, 51] width 542 height 17
paste input "[PERSON_NAME]"
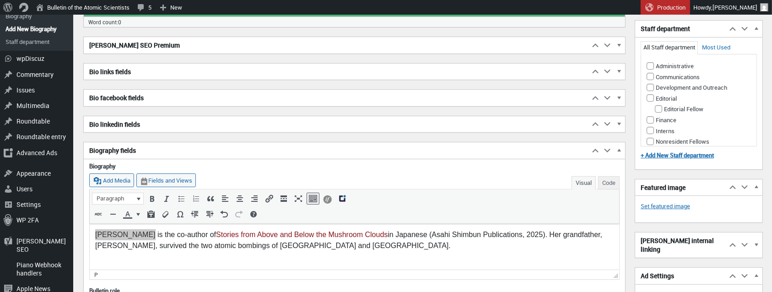
scroll to position [280, 0]
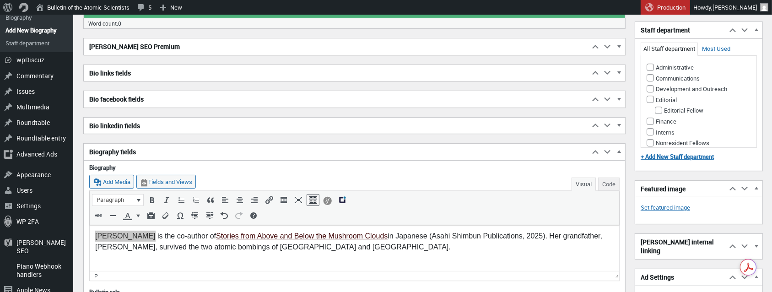
type input "[PERSON_NAME]"
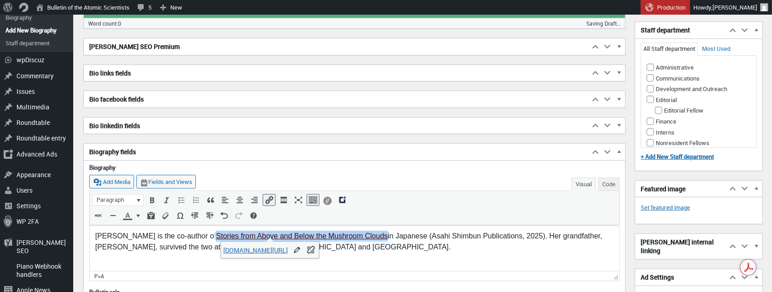
drag, startPoint x: 210, startPoint y: 236, endPoint x: 379, endPoint y: 238, distance: 169.4
click at [379, 238] on link "Stories from Above and Below the Mushroom Clouds" at bounding box center [301, 236] width 173 height 8
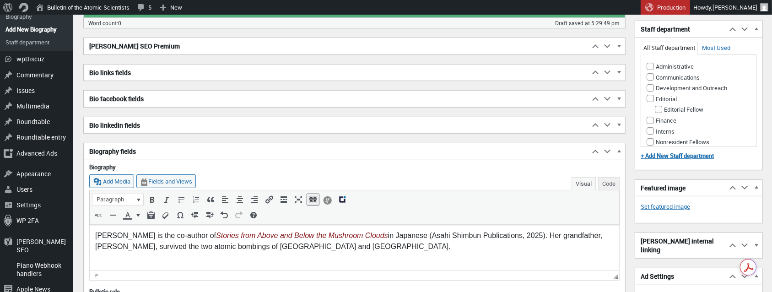
click at [461, 259] on html "Kosuzu Harada is the co-author of Stories from Above and Below the Mushroom Clo…" at bounding box center [354, 242] width 530 height 35
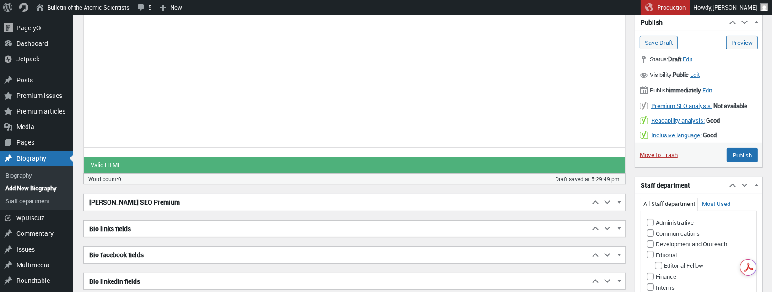
scroll to position [118, 0]
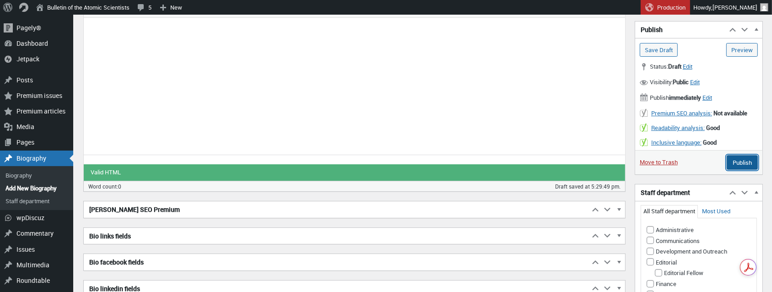
click at [748, 160] on input "Publish" at bounding box center [742, 162] width 31 height 15
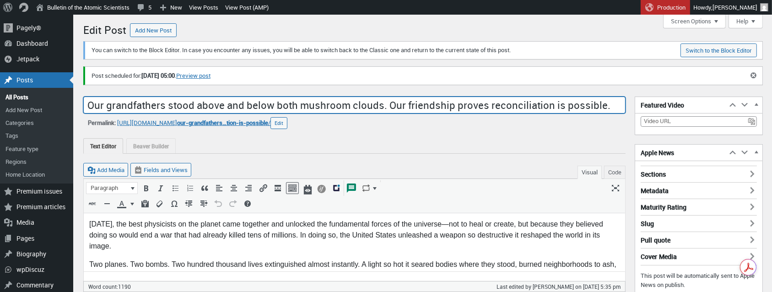
drag, startPoint x: 587, startPoint y: 105, endPoint x: -119, endPoint y: 66, distance: 707.8
click at [0, 66] on html "Skip to main content Skip to toolbar Pagely® Pagely® App Dashboard App Stats Pr…" at bounding box center [386, 146] width 772 height 292
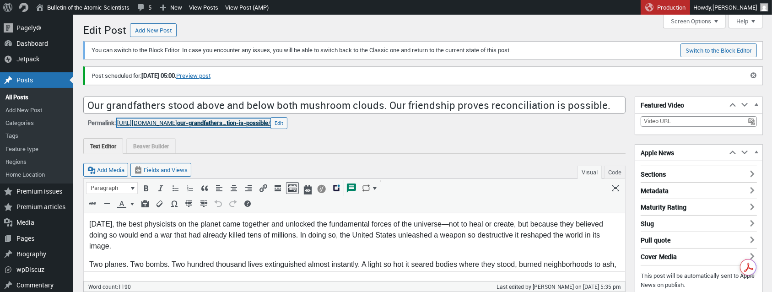
click at [230, 124] on span "our-grandfathers…tion-is-possible" at bounding box center [222, 123] width 91 height 8
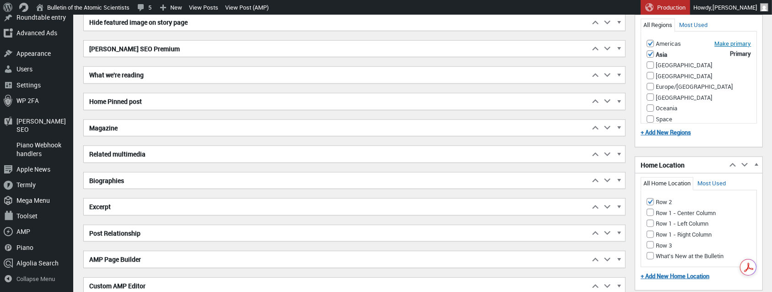
scroll to position [967, 0]
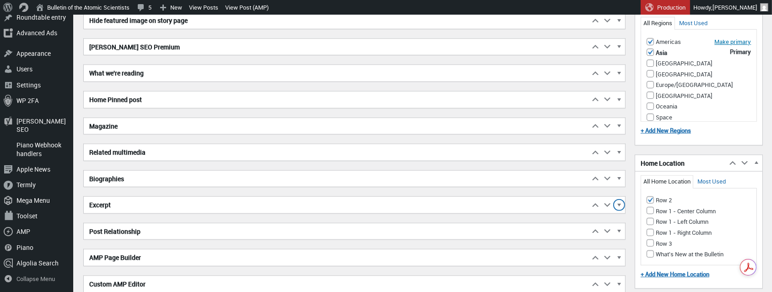
click at [621, 202] on span "button" at bounding box center [619, 206] width 9 height 8
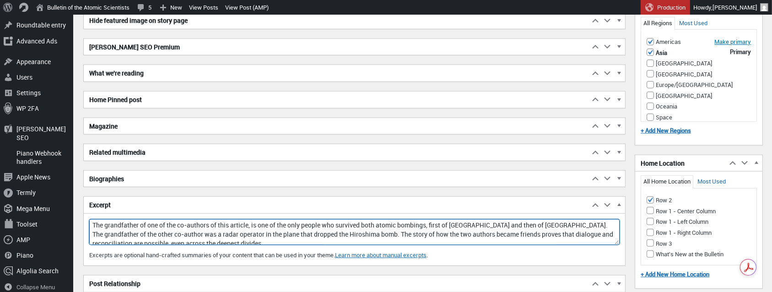
scroll to position [4, 0]
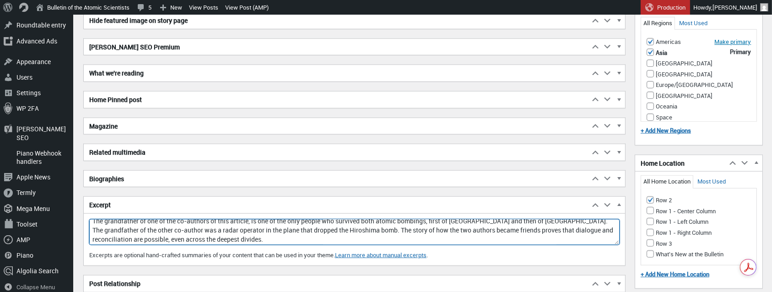
drag, startPoint x: 92, startPoint y: 221, endPoint x: 339, endPoint y: 241, distance: 247.5
click at [339, 241] on div "Excerpt The grandfather of one of the co-authors of this article, is one of the…" at bounding box center [355, 242] width 542 height 47
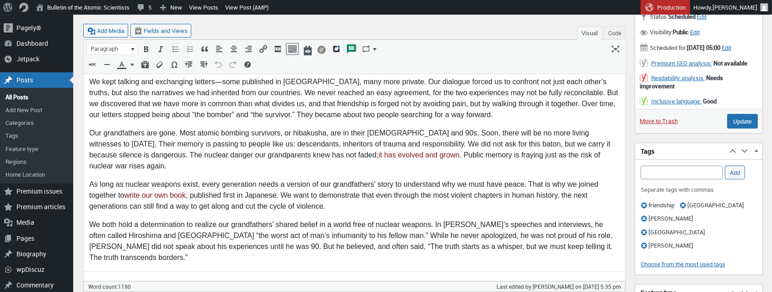
scroll to position [519, 0]
